Goal: Information Seeking & Learning: Check status

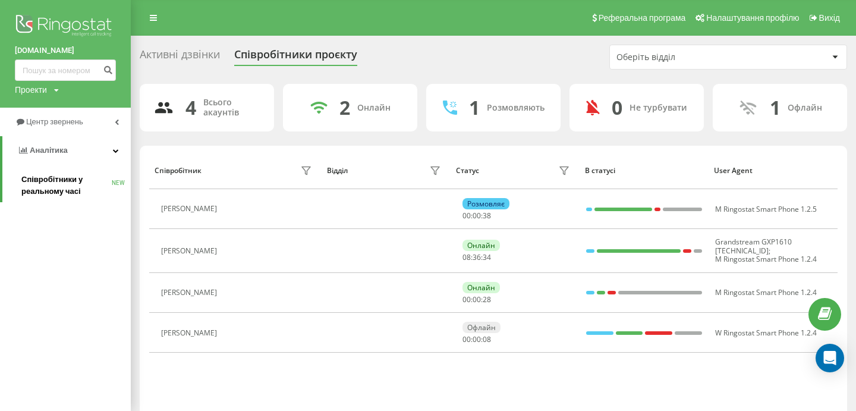
click at [57, 194] on span "Співробітники у реальному часі" at bounding box center [66, 186] width 90 height 24
click at [59, 152] on span "Аналiтика" at bounding box center [49, 150] width 38 height 9
click at [59, 152] on span "Аналiтика" at bounding box center [46, 150] width 38 height 9
click at [56, 193] on span "Співробітники у реальному часі" at bounding box center [66, 186] width 91 height 24
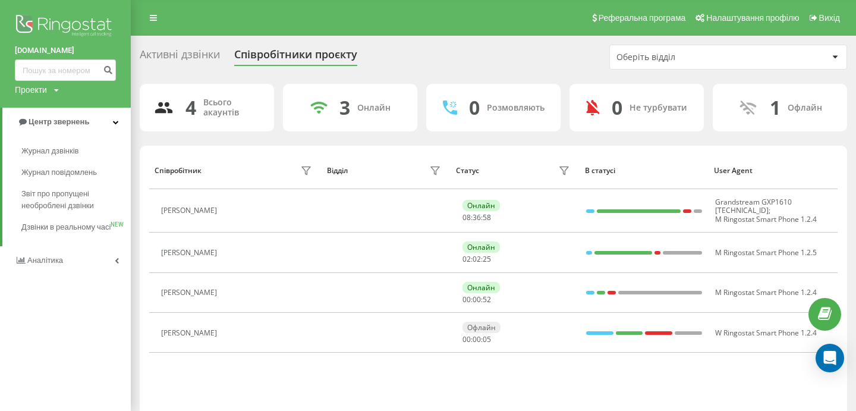
click at [68, 205] on span "Звіт про пропущені необроблені дзвінки" at bounding box center [72, 200] width 103 height 24
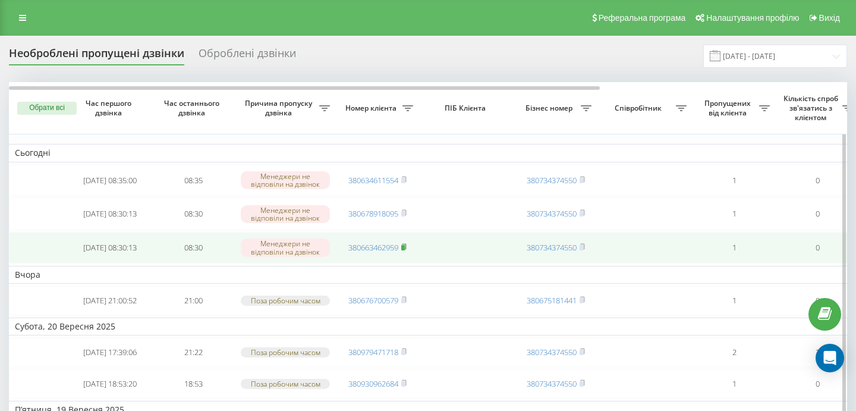
click at [405, 250] on rect at bounding box center [403, 247] width 4 height 5
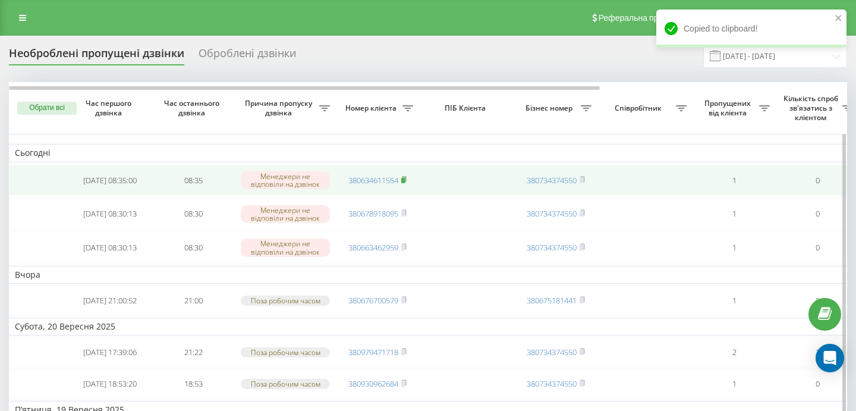
click at [407, 181] on icon at bounding box center [403, 179] width 5 height 7
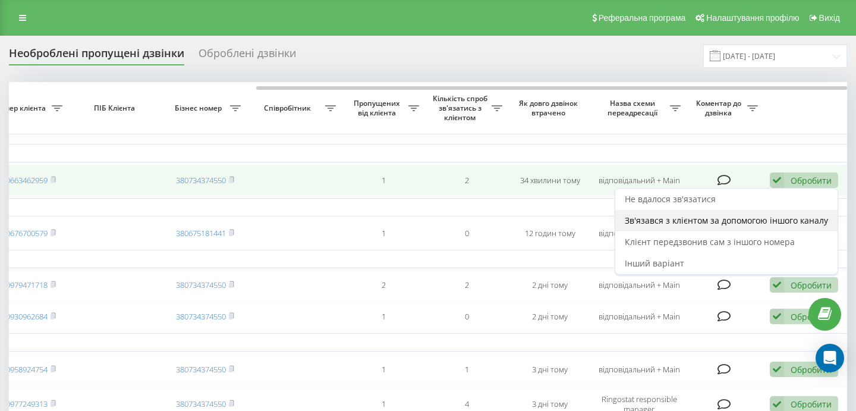
click at [703, 226] on span "Зв'язався з клієнтом за допомогою іншого каналу" at bounding box center [726, 220] width 203 height 11
